Goal: Task Accomplishment & Management: Use online tool/utility

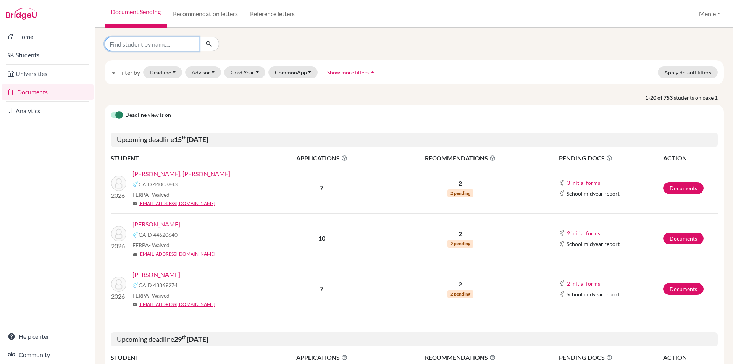
click at [134, 45] on input "Find student by name..." at bounding box center [152, 44] width 95 height 15
type input "Raya"
click button "submit" at bounding box center [209, 44] width 20 height 15
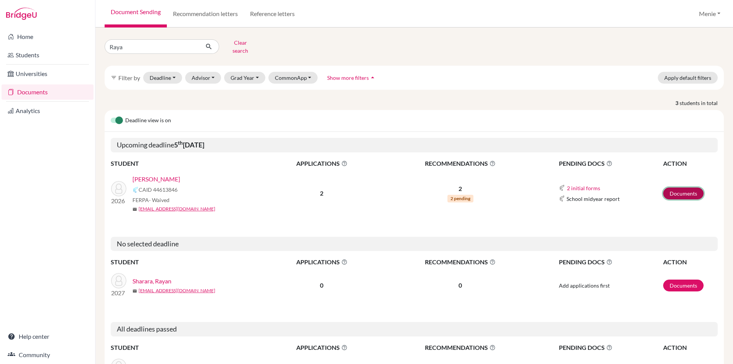
click at [679, 188] on link "Documents" at bounding box center [683, 193] width 40 height 12
